Goal: Task Accomplishment & Management: Complete application form

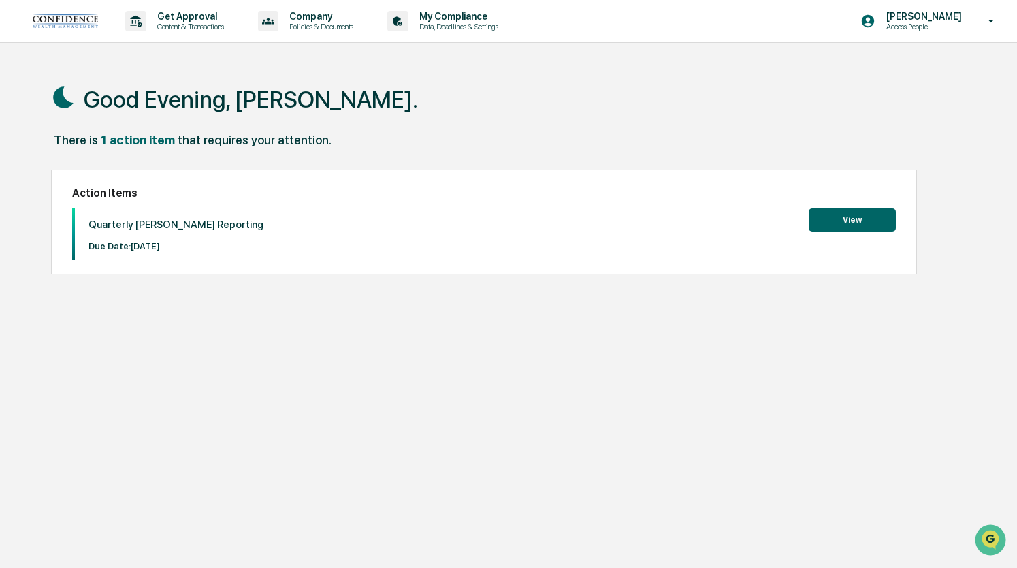
click at [834, 218] on button "View" at bounding box center [851, 219] width 87 height 23
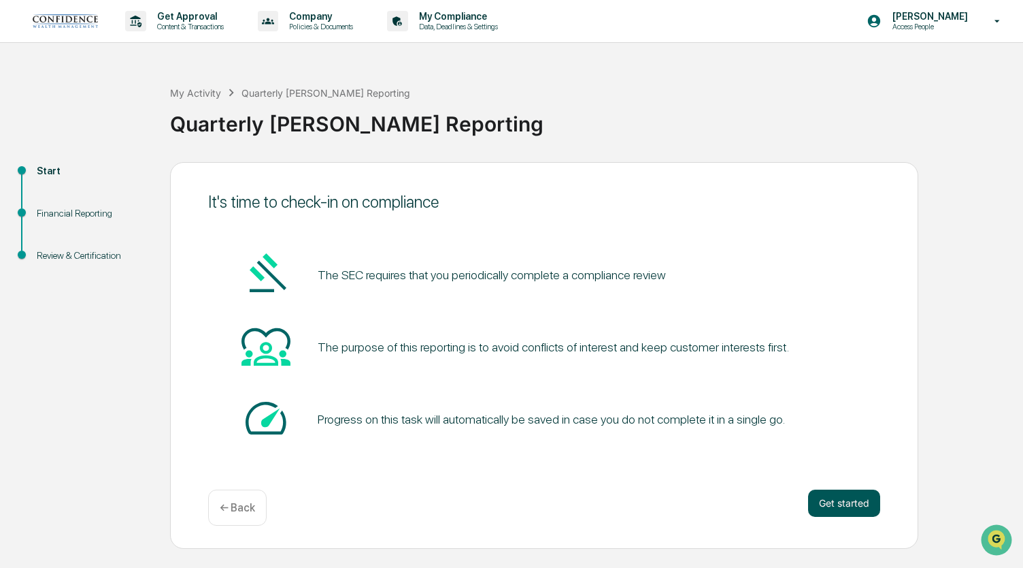
click at [835, 497] on button "Get started" at bounding box center [844, 502] width 72 height 27
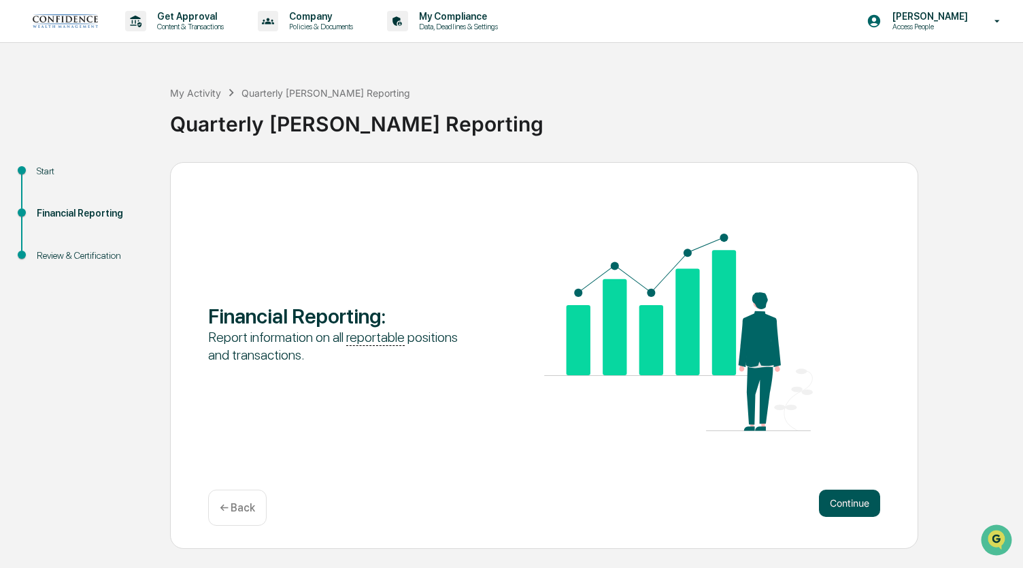
click at [853, 503] on button "Continue" at bounding box center [849, 502] width 61 height 27
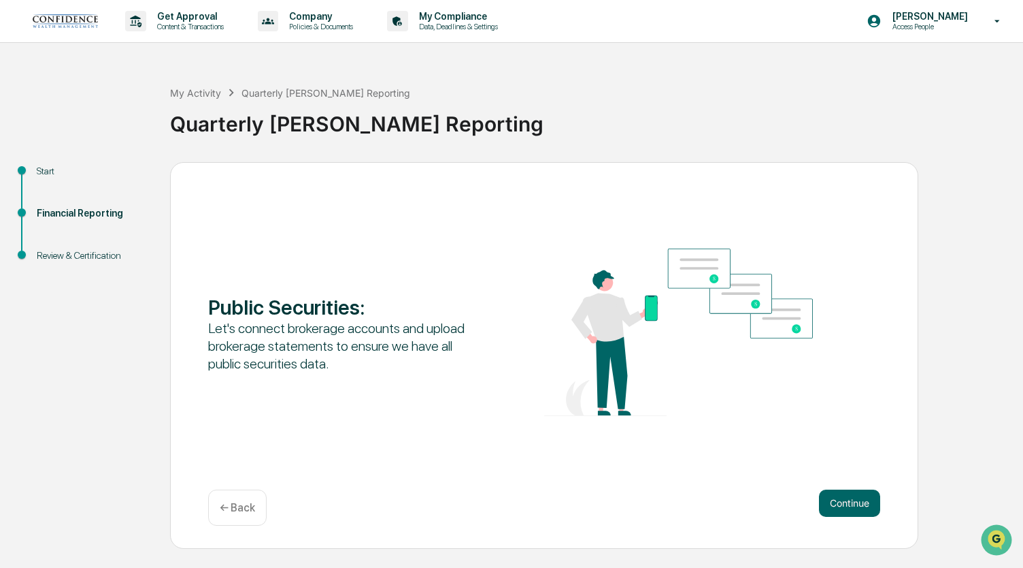
click at [853, 503] on button "Continue" at bounding box center [849, 502] width 61 height 27
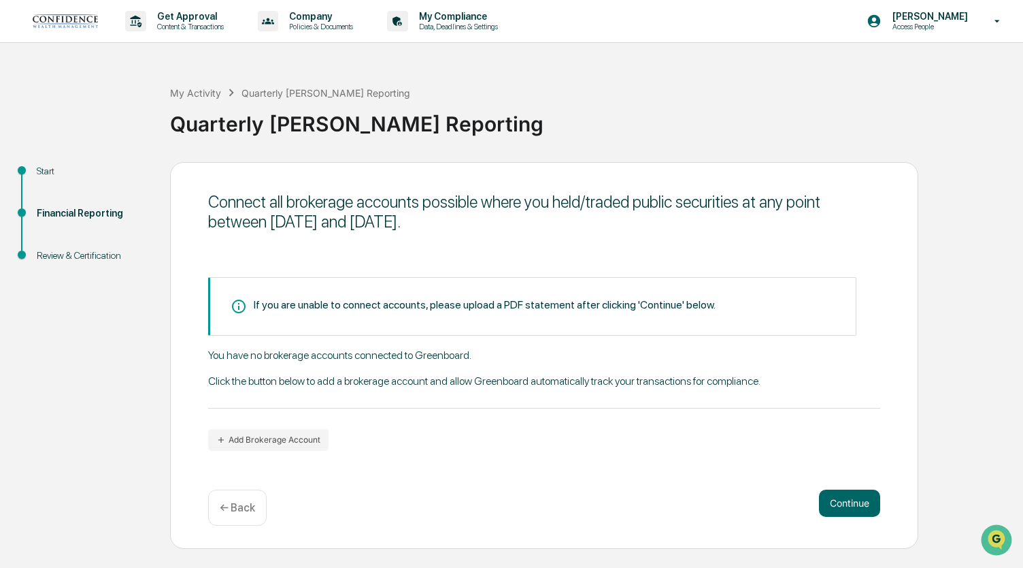
click at [853, 503] on button "Continue" at bounding box center [849, 502] width 61 height 27
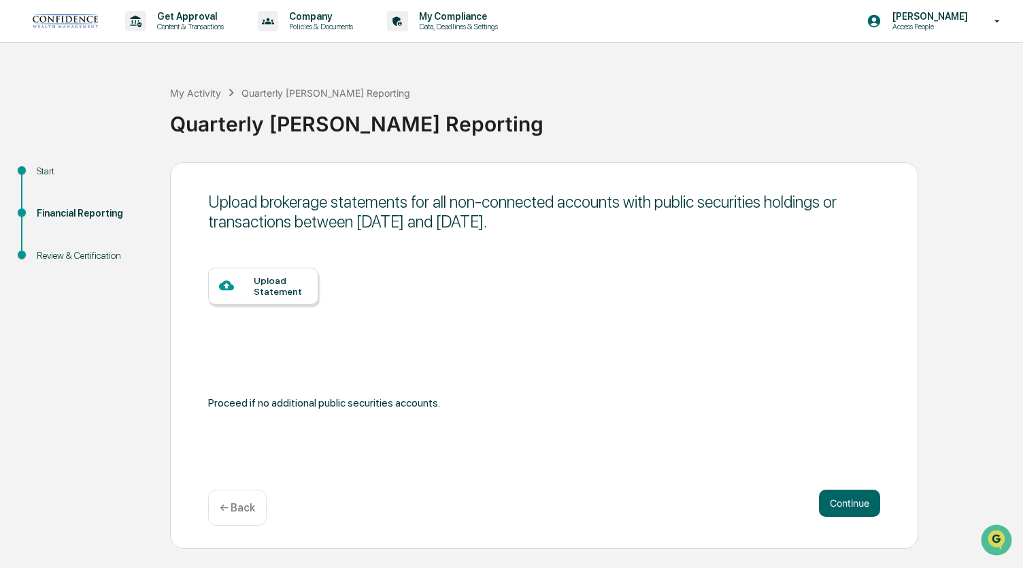
click at [853, 503] on button "Continue" at bounding box center [849, 502] width 61 height 27
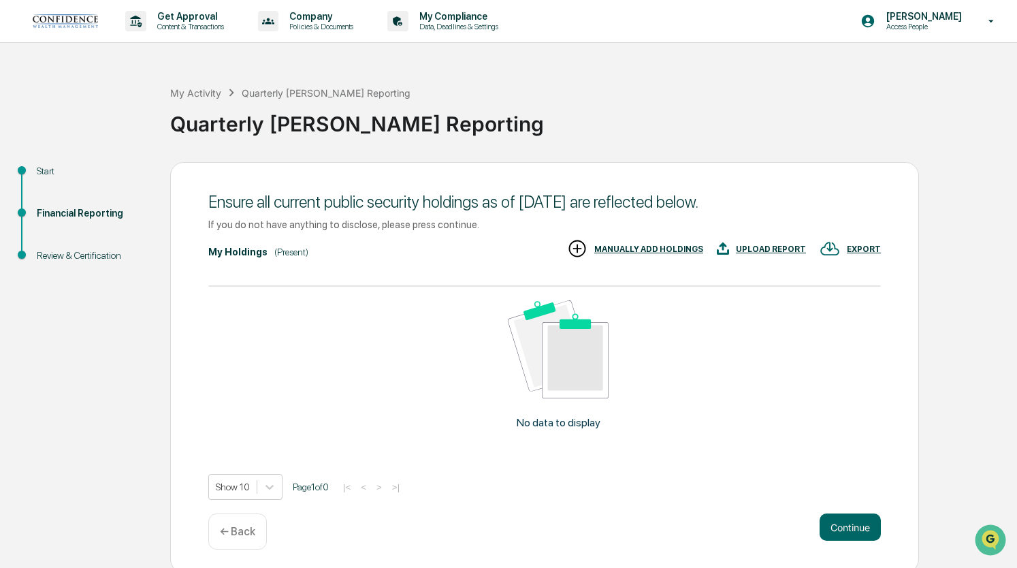
click at [225, 529] on p "← Back" at bounding box center [237, 531] width 35 height 13
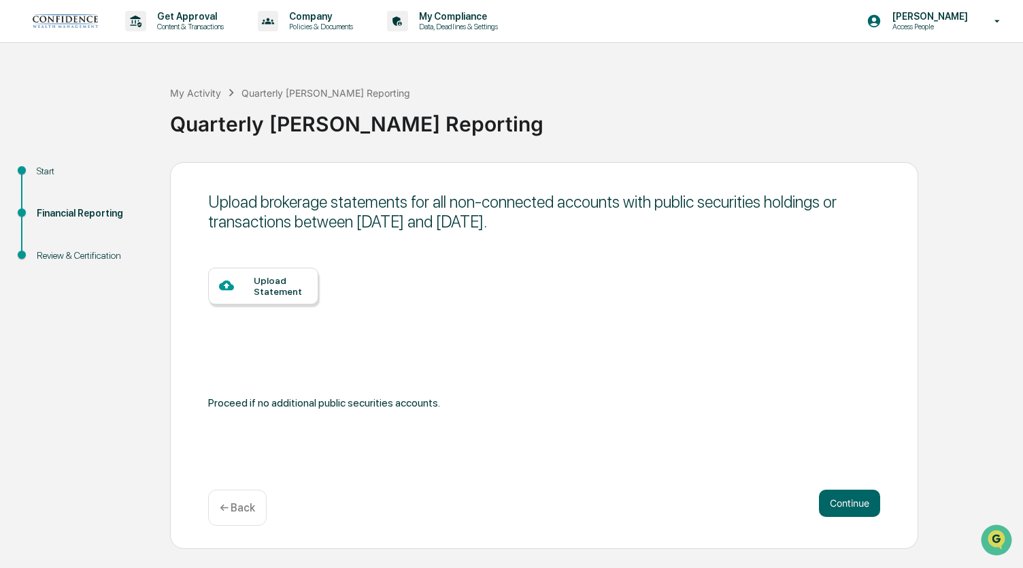
click at [267, 295] on div "Upload Statement" at bounding box center [281, 286] width 54 height 22
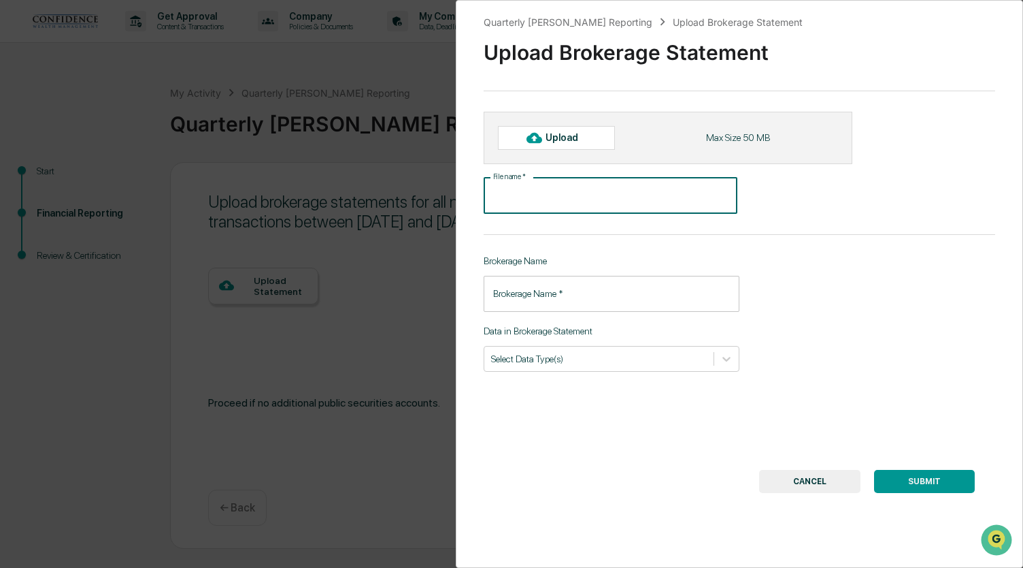
click at [548, 202] on input "File name   *" at bounding box center [611, 196] width 254 height 36
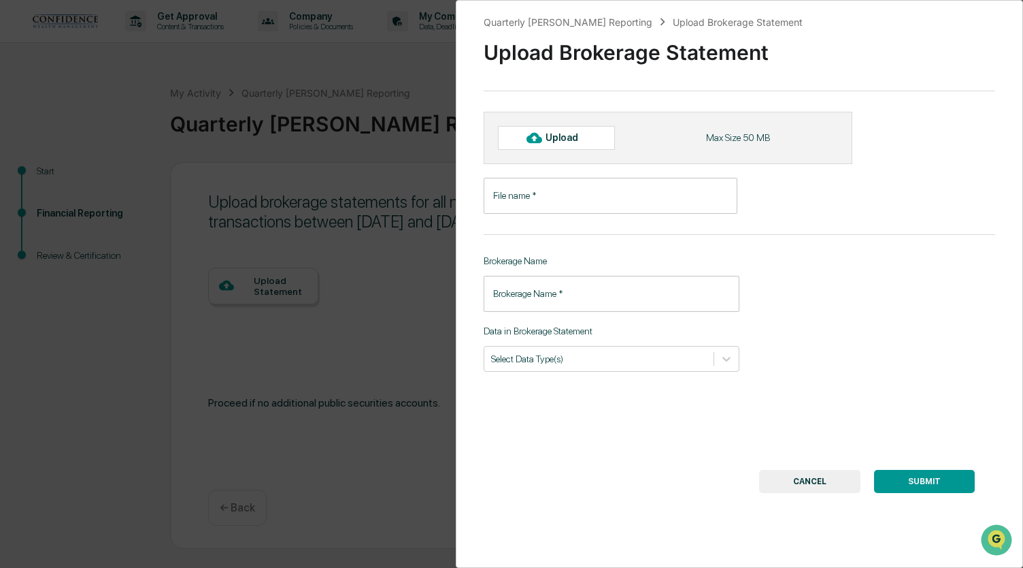
click at [561, 139] on div "Upload" at bounding box center [568, 137] width 44 height 11
click at [527, 195] on input "File name   *" at bounding box center [611, 196] width 254 height 36
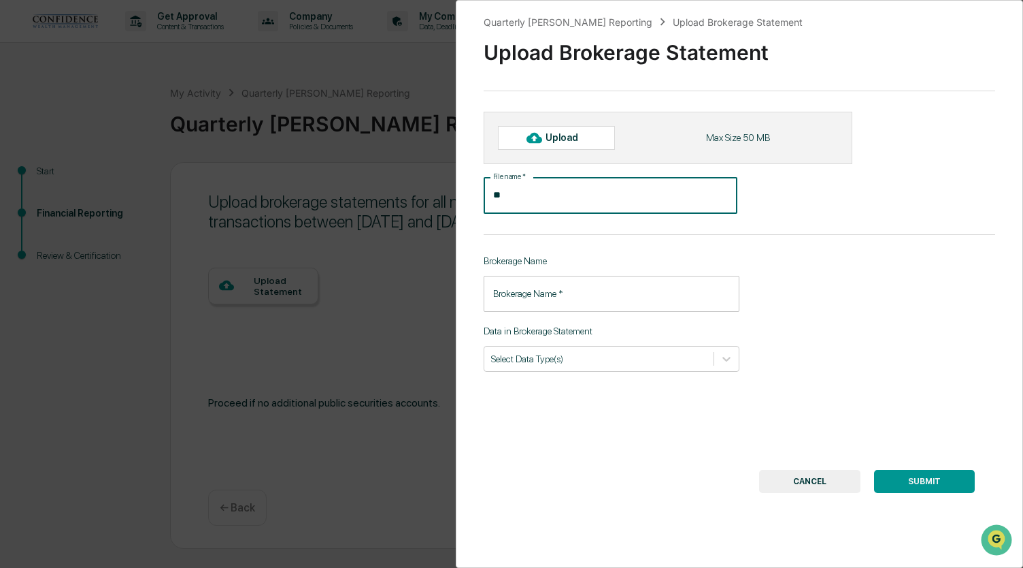
type input "*"
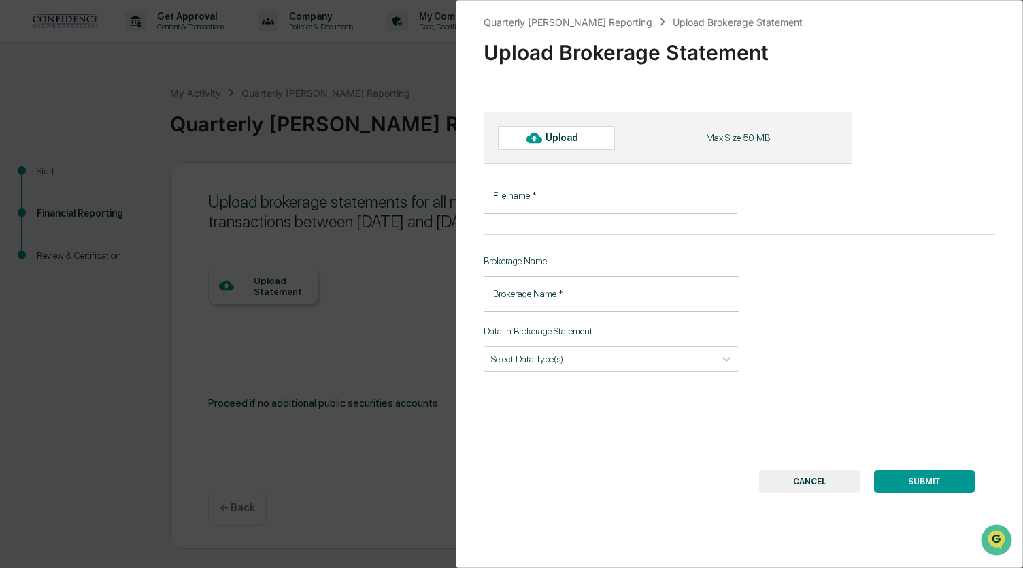
click at [543, 133] on div at bounding box center [534, 138] width 22 height 22
type input "**********"
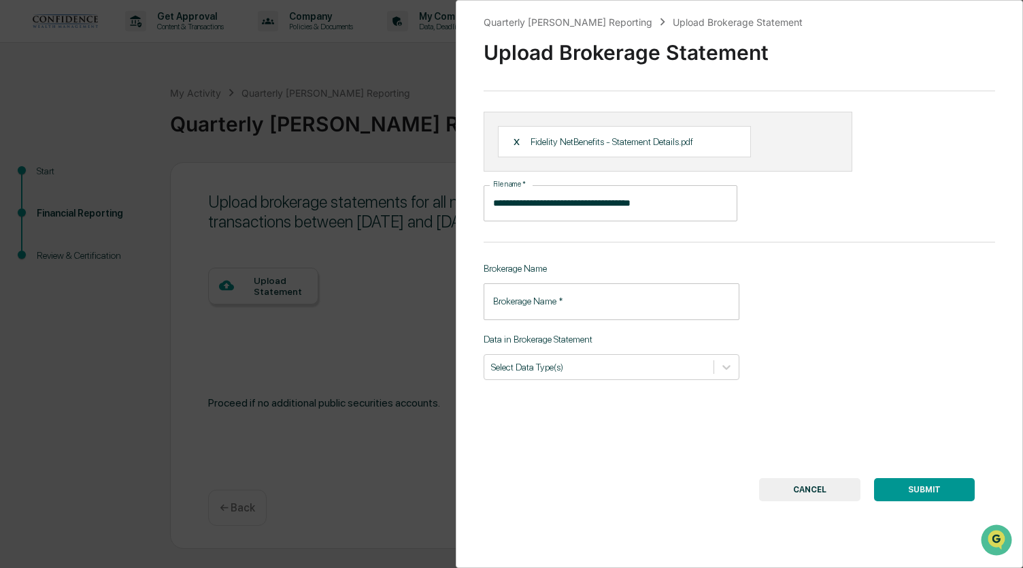
click at [555, 303] on input "Brokerage Name   *" at bounding box center [612, 301] width 256 height 36
type input "**********"
click at [581, 361] on div at bounding box center [599, 366] width 216 height 13
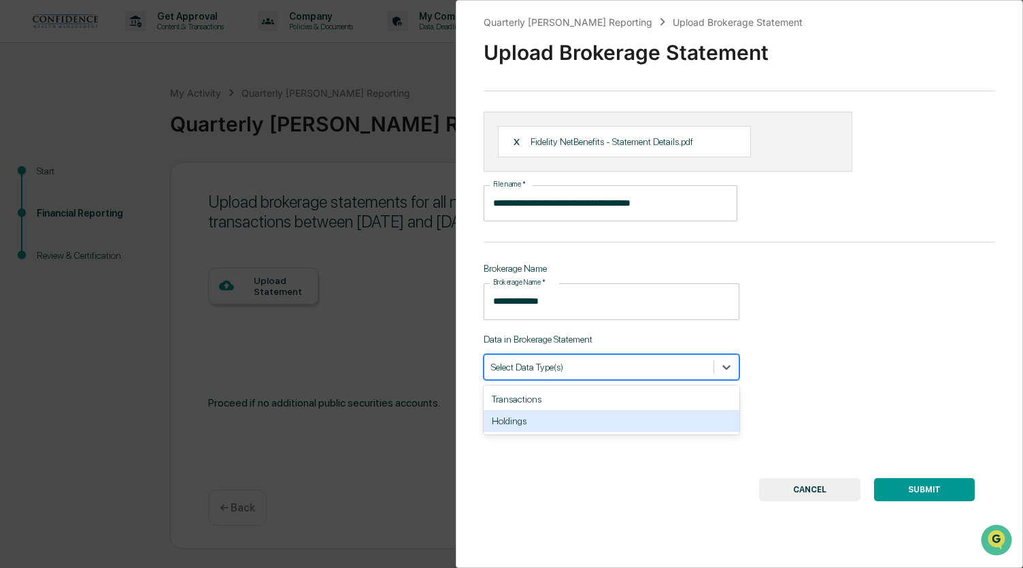
click at [537, 429] on div "Holdings" at bounding box center [612, 421] width 256 height 22
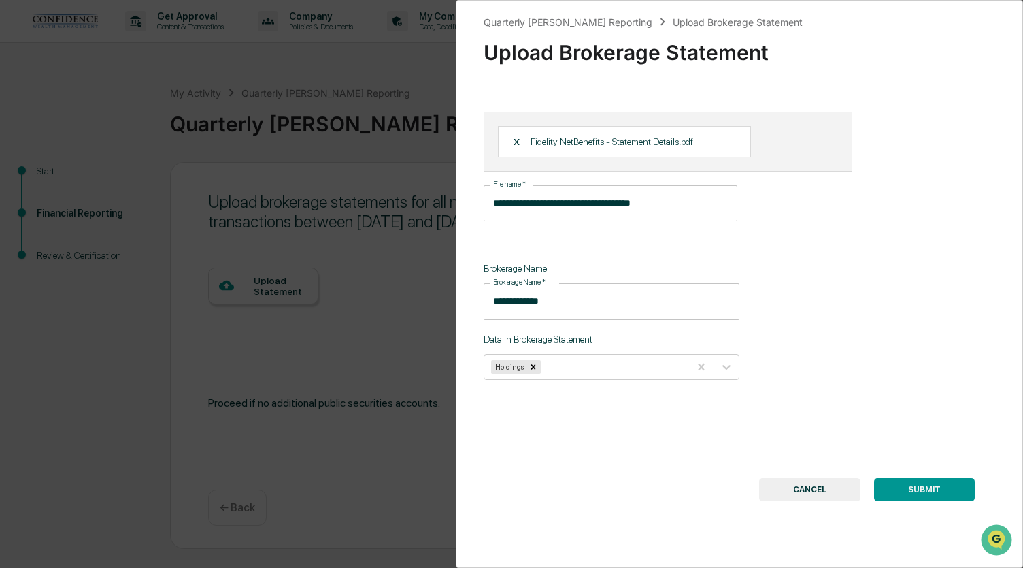
click at [573, 433] on div "**********" at bounding box center [740, 284] width 568 height 568
click at [904, 484] on button "SUBMIT" at bounding box center [924, 489] width 101 height 23
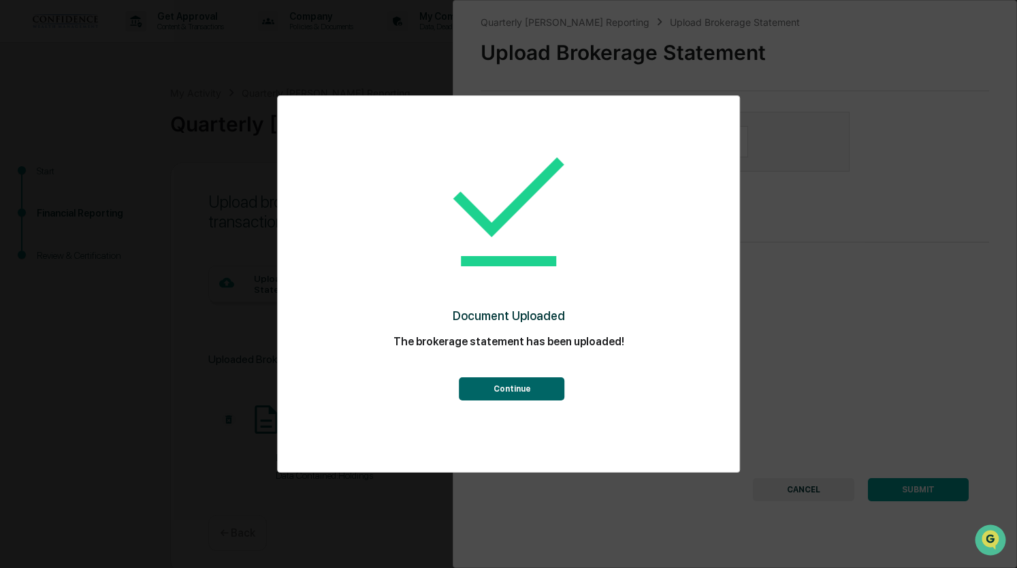
click at [501, 392] on button "Continue" at bounding box center [511, 388] width 105 height 23
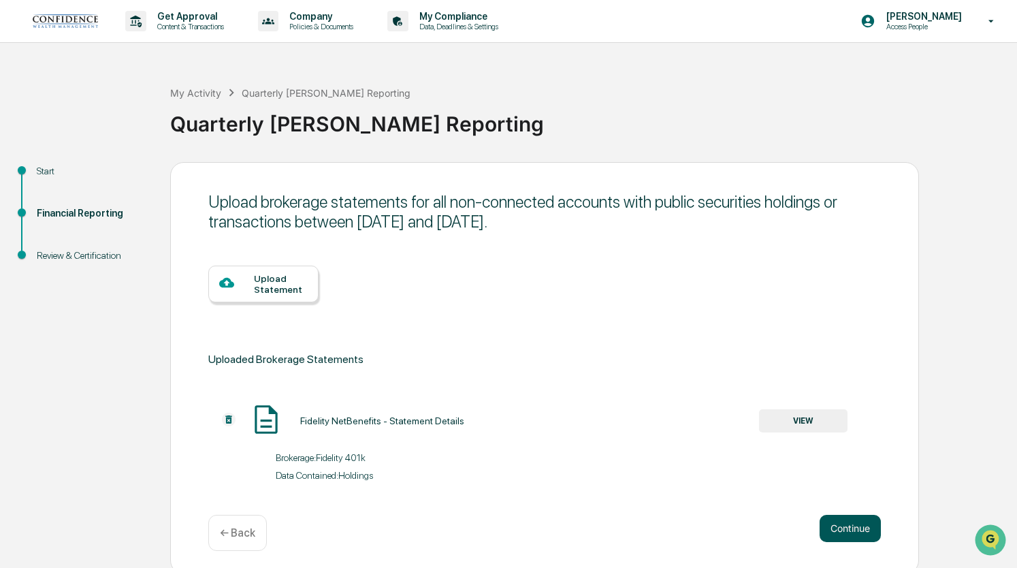
click at [841, 519] on button "Continue" at bounding box center [849, 527] width 61 height 27
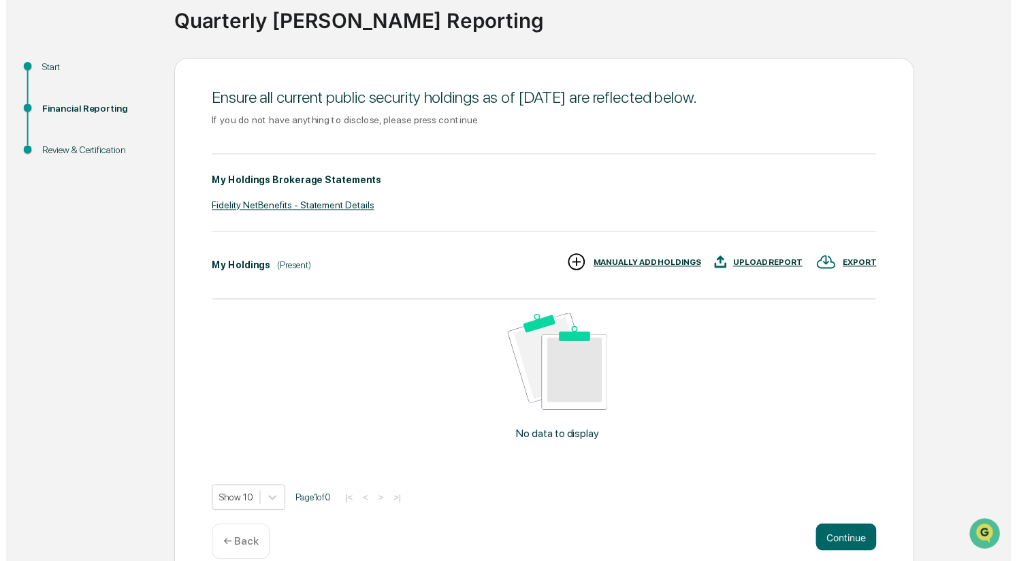
scroll to position [125, 0]
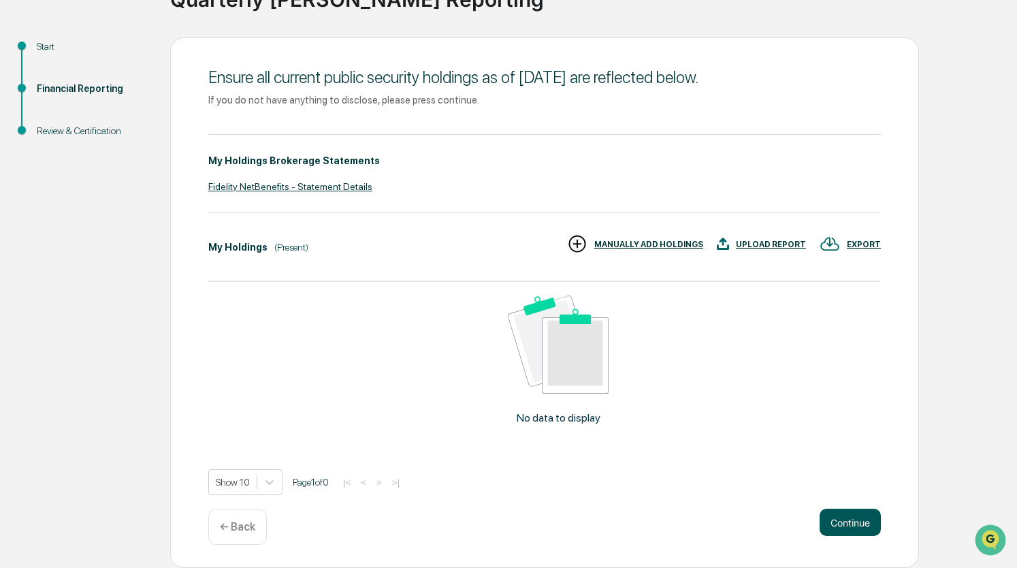
click at [849, 523] on button "Continue" at bounding box center [849, 521] width 61 height 27
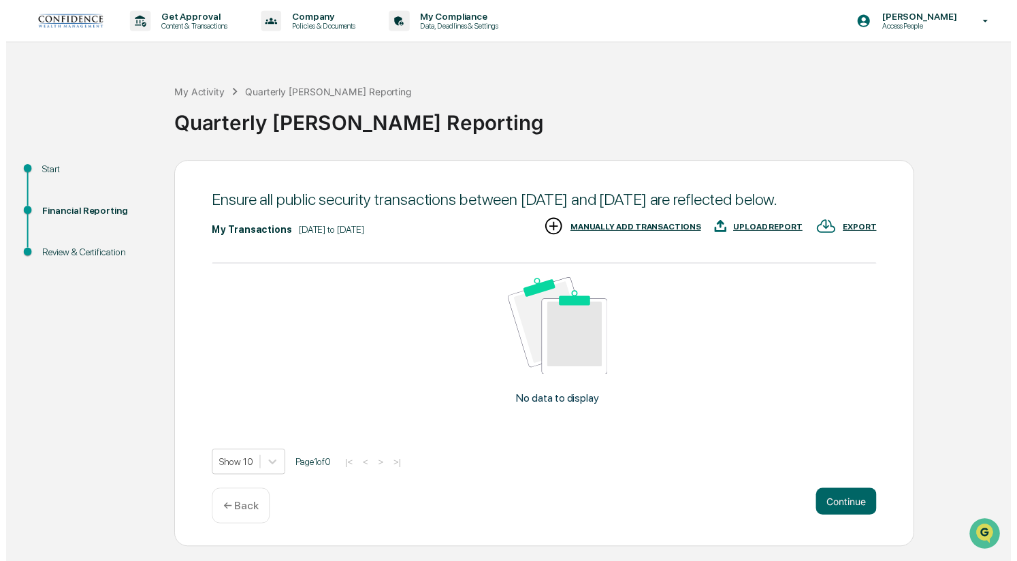
scroll to position [4, 0]
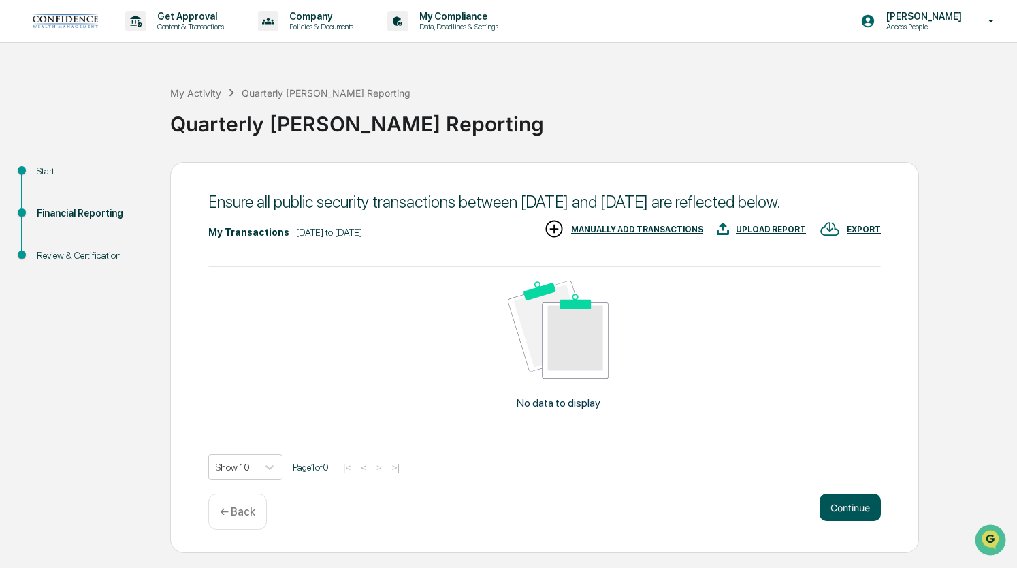
click at [846, 521] on button "Continue" at bounding box center [849, 506] width 61 height 27
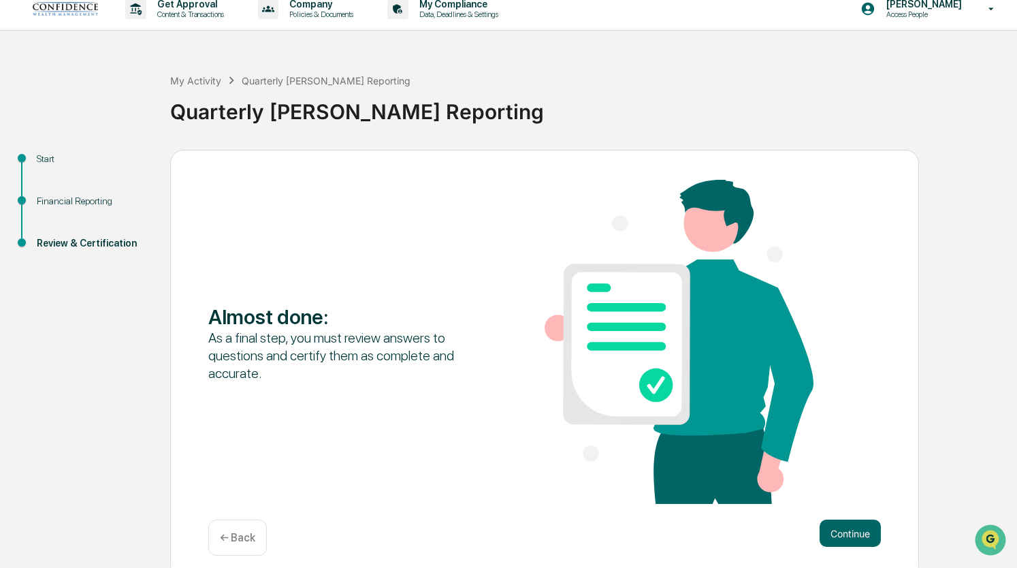
scroll to position [24, 0]
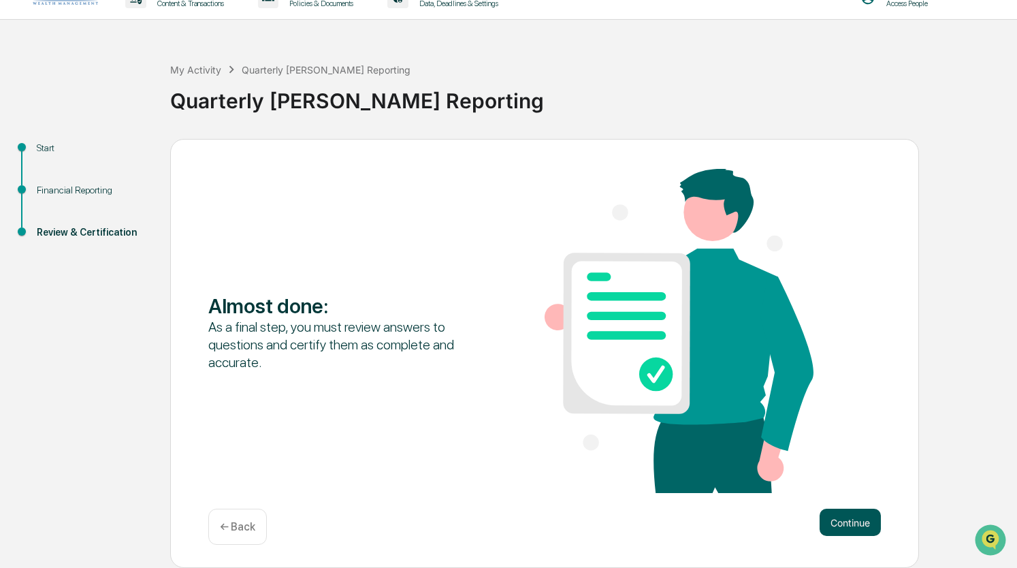
click at [825, 518] on button "Continue" at bounding box center [849, 521] width 61 height 27
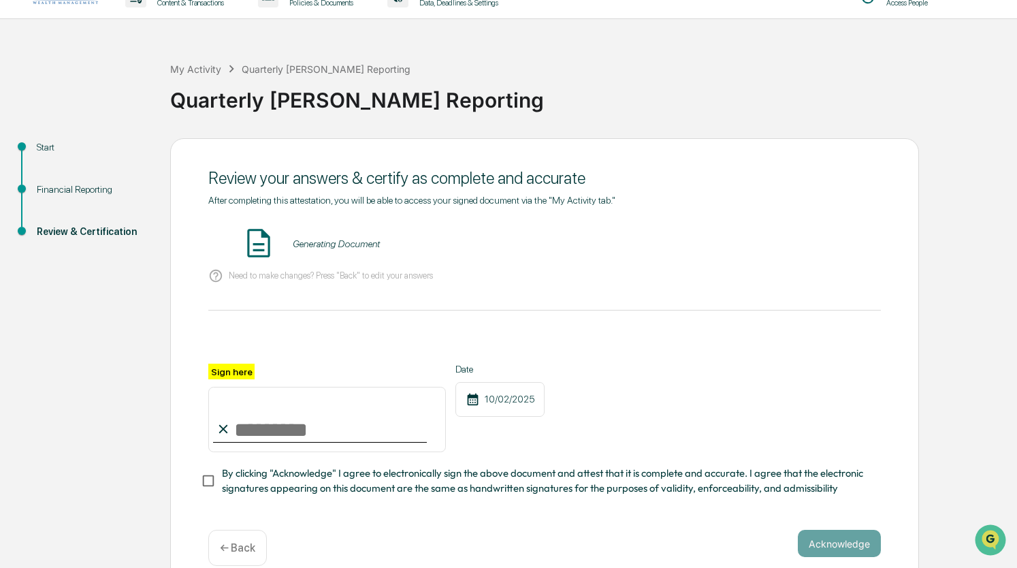
click at [282, 432] on input "Sign here" at bounding box center [326, 419] width 237 height 65
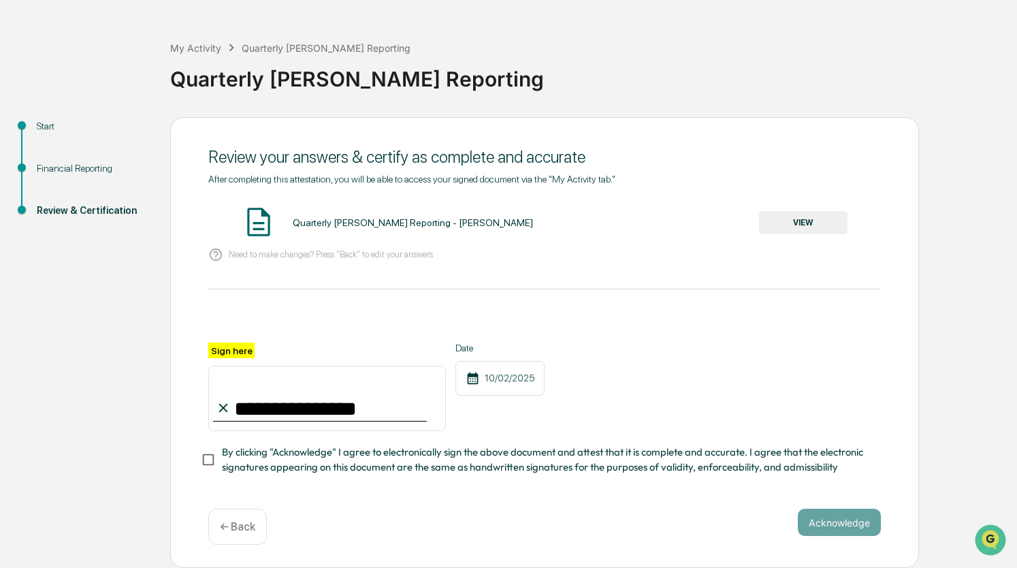
type input "**********"
click at [803, 218] on button "VIEW" at bounding box center [803, 222] width 88 height 23
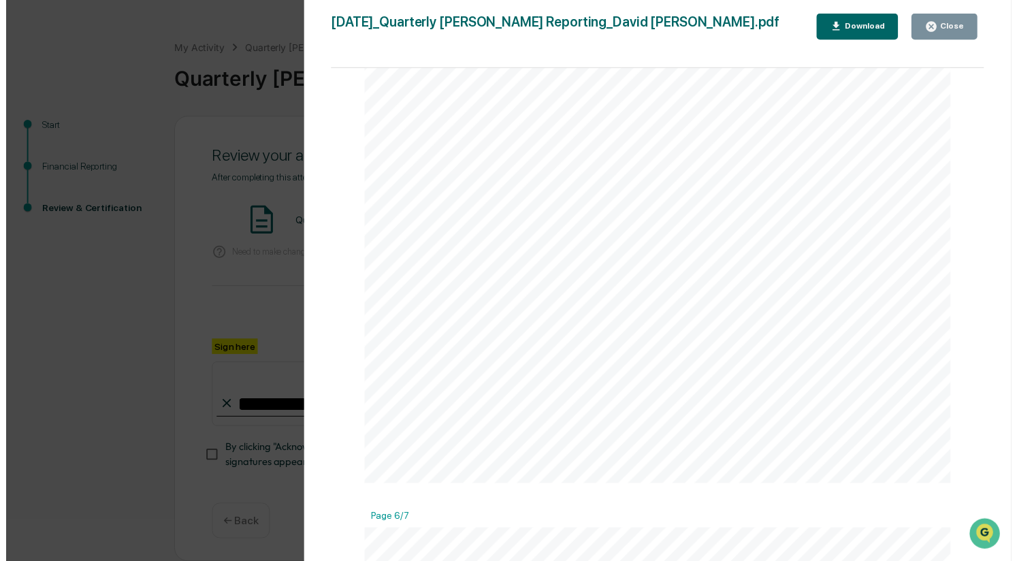
scroll to position [4015, 0]
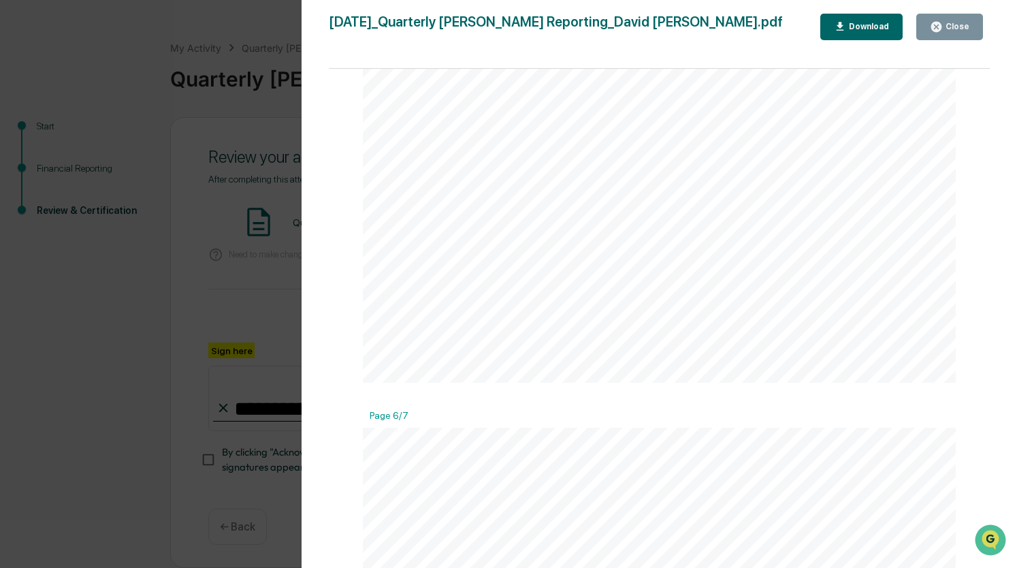
drag, startPoint x: 944, startPoint y: 33, endPoint x: 951, endPoint y: 37, distance: 8.9
click at [942, 33] on icon "button" at bounding box center [936, 26] width 13 height 13
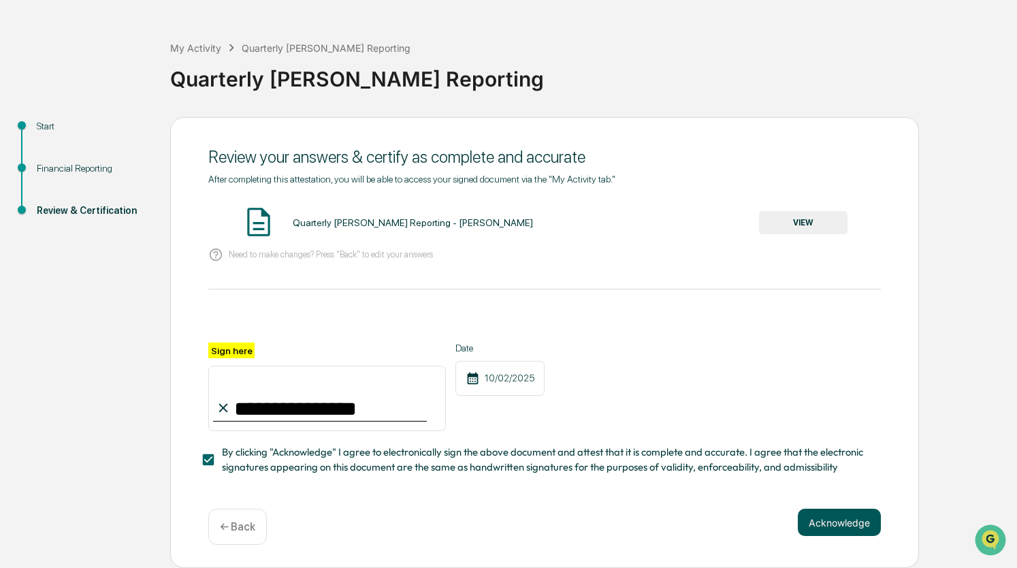
click at [851, 531] on button "Acknowledge" at bounding box center [838, 521] width 83 height 27
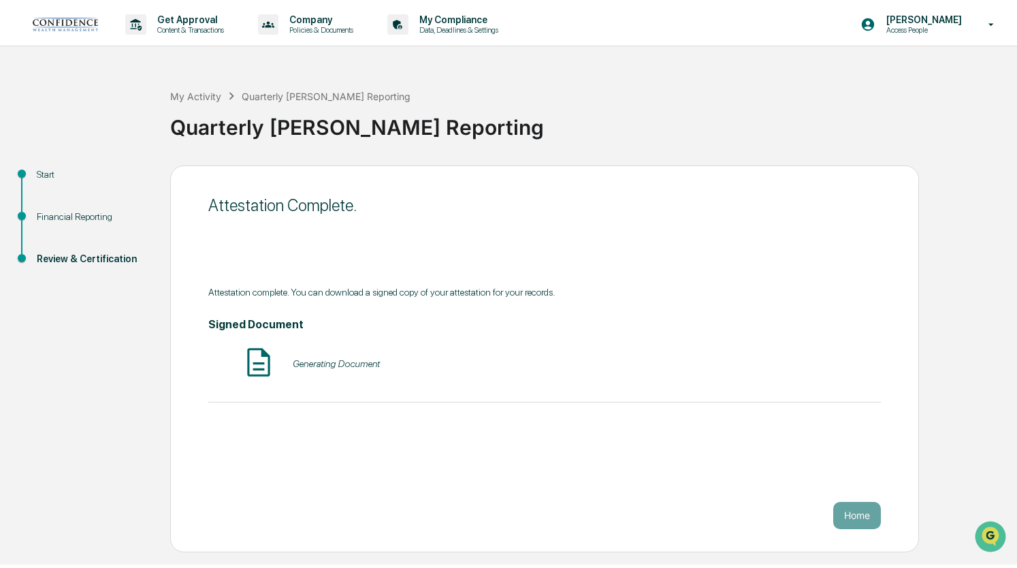
scroll to position [0, 0]
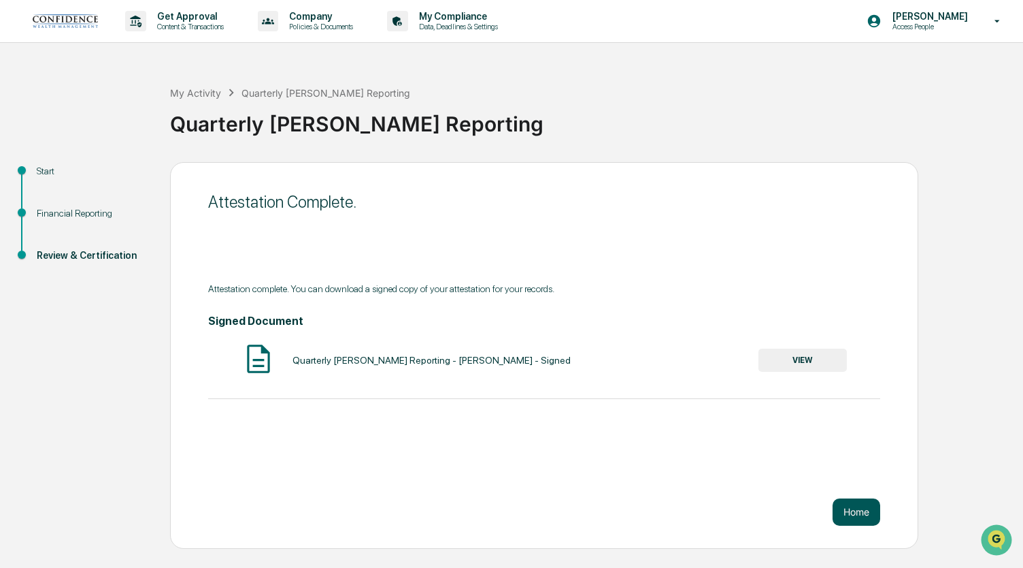
click at [859, 516] on button "Home" at bounding box center [857, 511] width 48 height 27
